Goal: Transaction & Acquisition: Purchase product/service

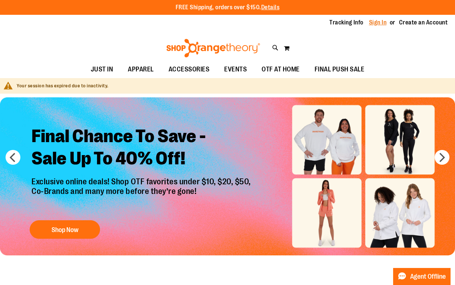
click at [374, 23] on link "Sign In" at bounding box center [378, 23] width 18 height 8
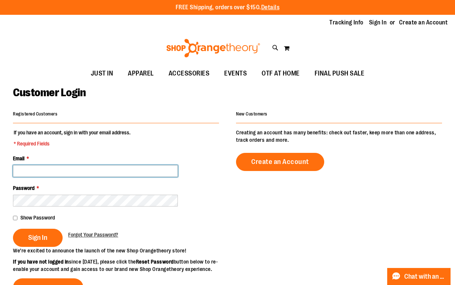
type input "**********"
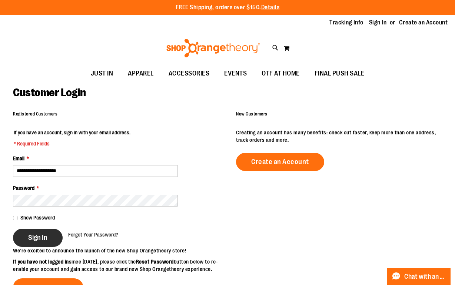
click at [32, 241] on button "Sign In" at bounding box center [38, 238] width 50 height 18
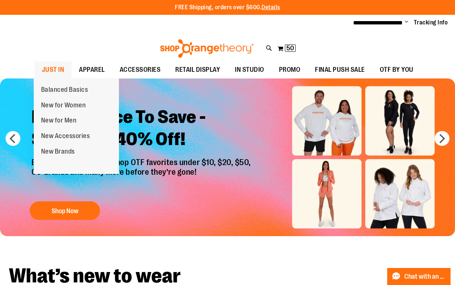
click at [59, 73] on span "JUST IN" at bounding box center [53, 69] width 23 height 17
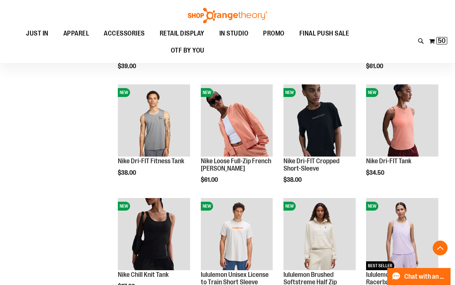
scroll to position [421, 0]
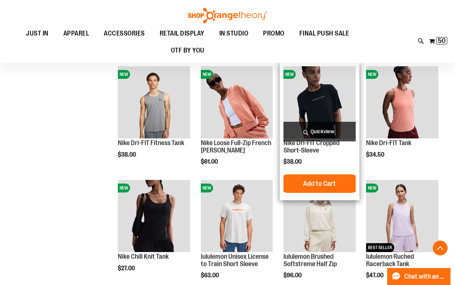
click at [327, 128] on span "Quickview" at bounding box center [319, 132] width 72 height 20
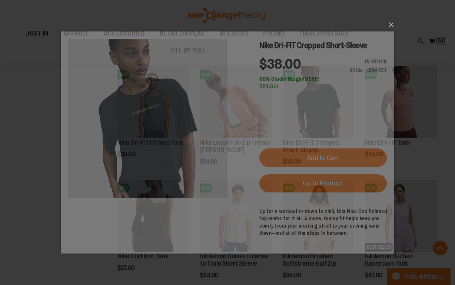
scroll to position [0, 0]
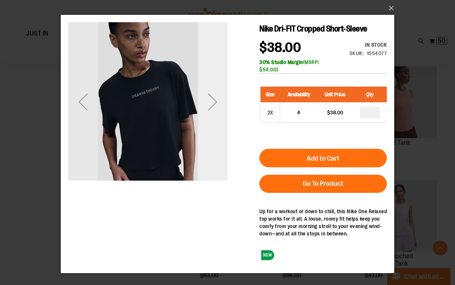
click at [214, 104] on div "Next" at bounding box center [213, 102] width 30 height 30
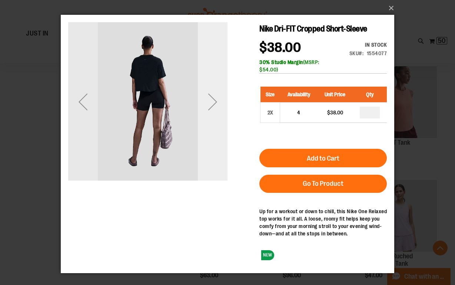
click at [214, 104] on div "Next" at bounding box center [213, 102] width 30 height 30
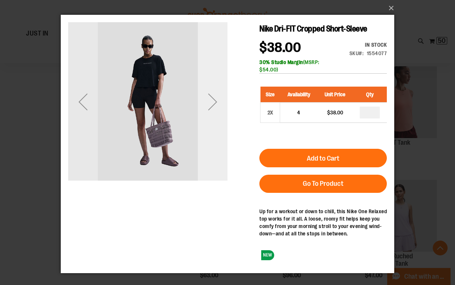
click at [213, 102] on div "Next" at bounding box center [213, 102] width 30 height 30
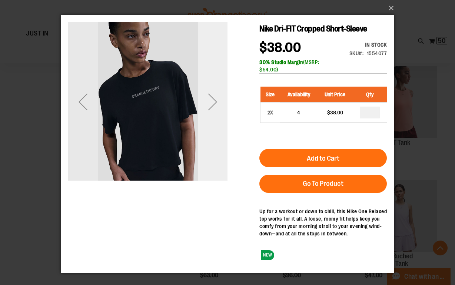
click at [213, 102] on div "Next" at bounding box center [213, 102] width 30 height 30
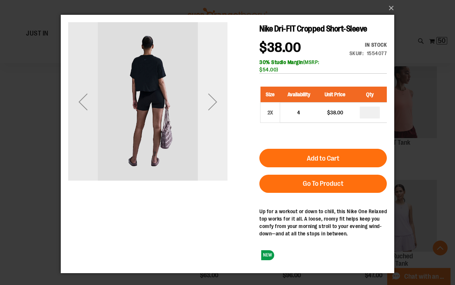
click at [213, 102] on div "Next" at bounding box center [213, 102] width 30 height 30
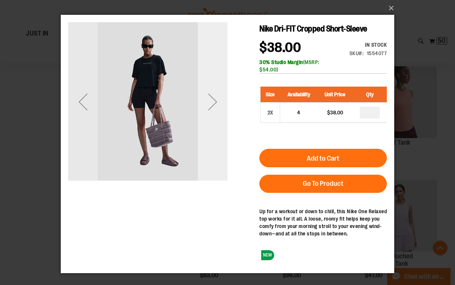
click at [213, 102] on div "Next" at bounding box center [213, 102] width 30 height 30
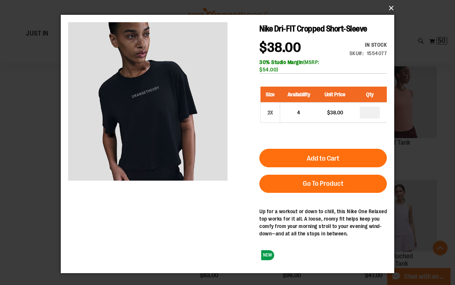
click at [392, 6] on button "×" at bounding box center [229, 8] width 333 height 16
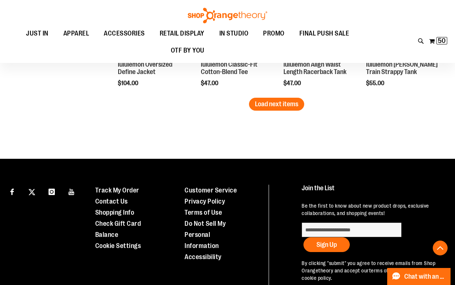
scroll to position [1073, 0]
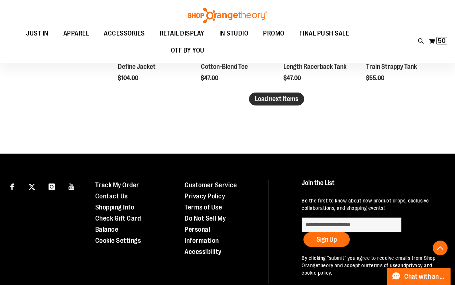
click at [285, 105] on button "Load next items" at bounding box center [276, 99] width 55 height 13
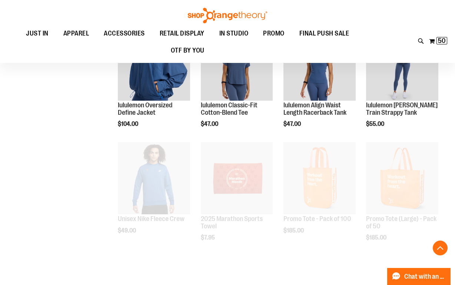
scroll to position [1015, 0]
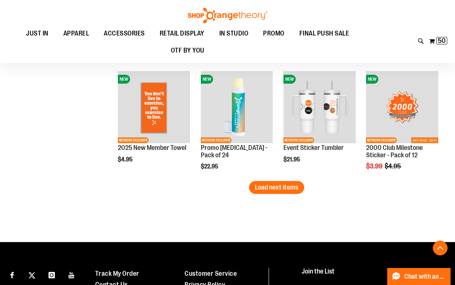
scroll to position [1327, 0]
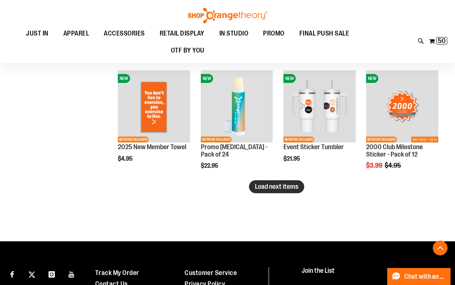
click at [262, 187] on span "Load next items" at bounding box center [276, 186] width 43 height 7
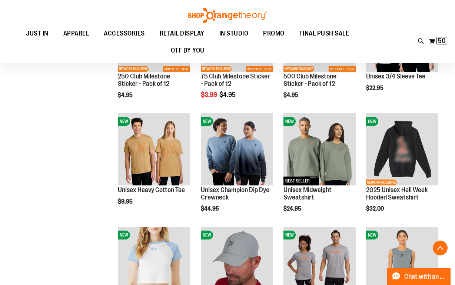
scroll to position [1512, 0]
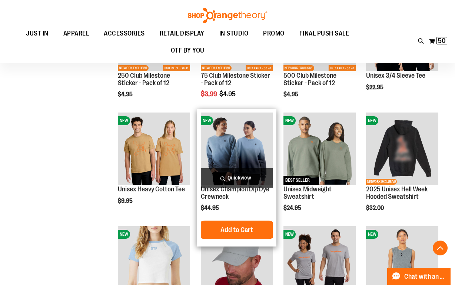
click at [245, 122] on img "product" at bounding box center [237, 149] width 72 height 72
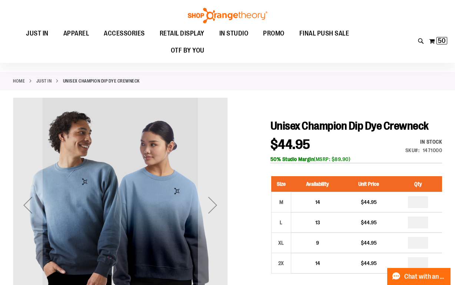
scroll to position [86, 0]
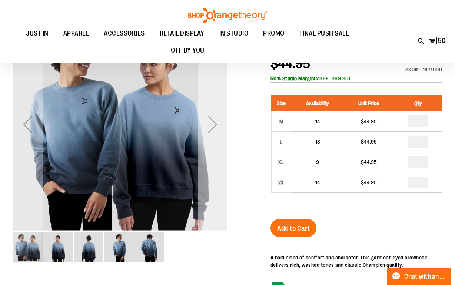
click at [217, 125] on div "Next" at bounding box center [213, 125] width 30 height 30
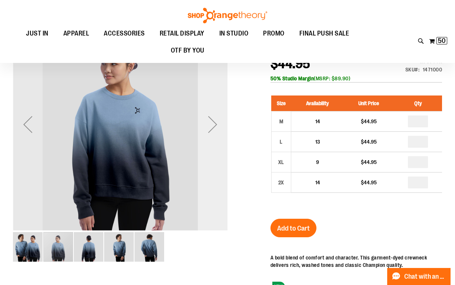
click at [213, 123] on div "Next" at bounding box center [213, 125] width 30 height 30
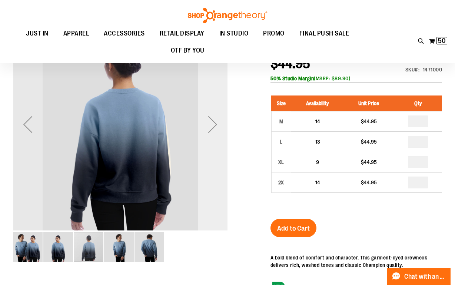
click at [213, 123] on div "Next" at bounding box center [213, 125] width 30 height 30
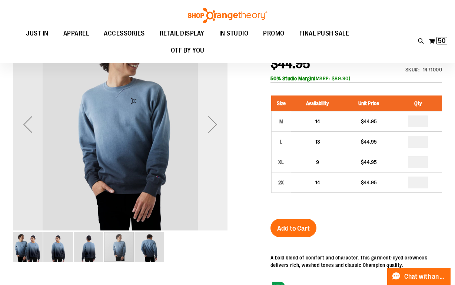
click at [213, 123] on div "Next" at bounding box center [213, 125] width 30 height 30
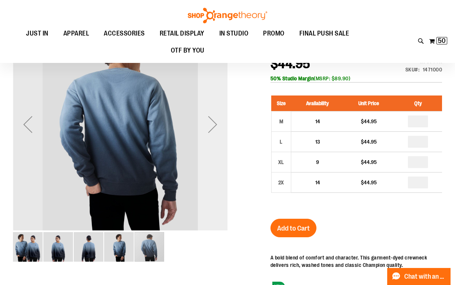
click at [213, 124] on div "Next" at bounding box center [213, 125] width 30 height 30
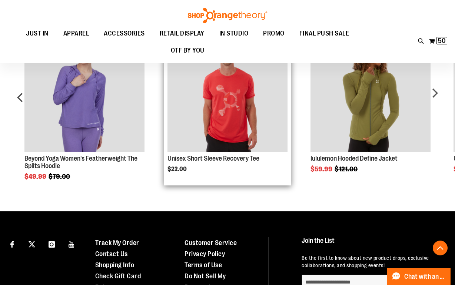
scroll to position [516, 0]
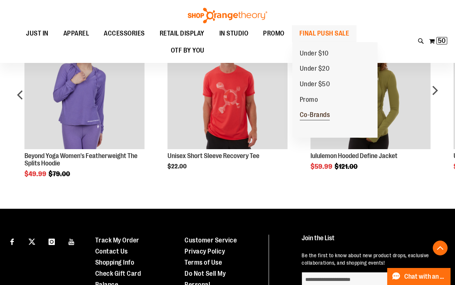
click at [312, 114] on span "Co-Brands" at bounding box center [315, 115] width 30 height 9
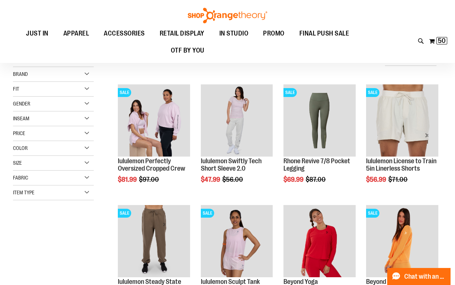
scroll to position [64, 0]
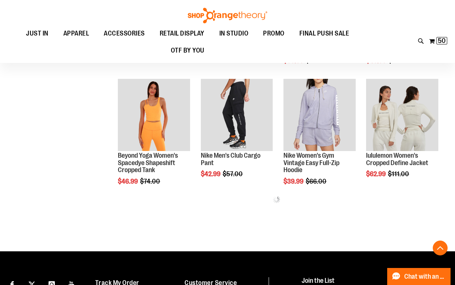
scroll to position [314, 0]
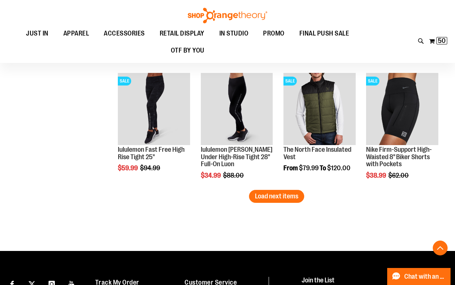
scroll to position [1039, 0]
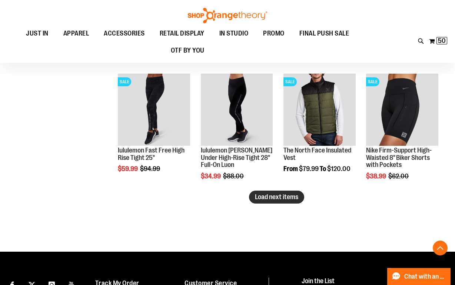
click at [274, 200] on span "Load next items" at bounding box center [276, 196] width 43 height 7
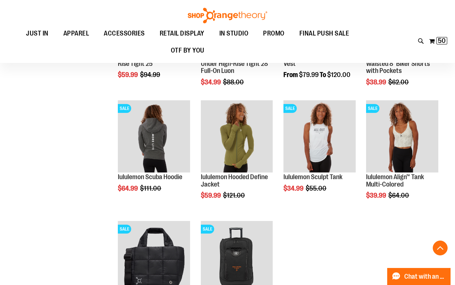
scroll to position [1132, 0]
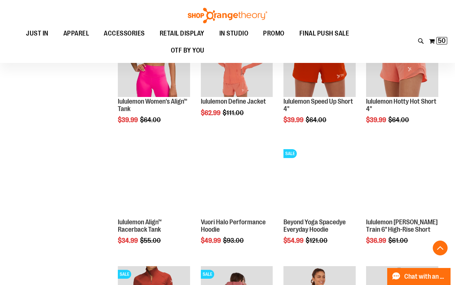
scroll to position [727, 0]
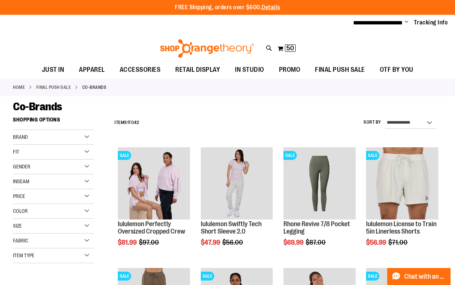
click at [45, 0] on div "FREE Shipping, orders over $600. Details To order the Spring Dri Tri event bund…" at bounding box center [227, 7] width 455 height 15
